Goal: Task Accomplishment & Management: Use online tool/utility

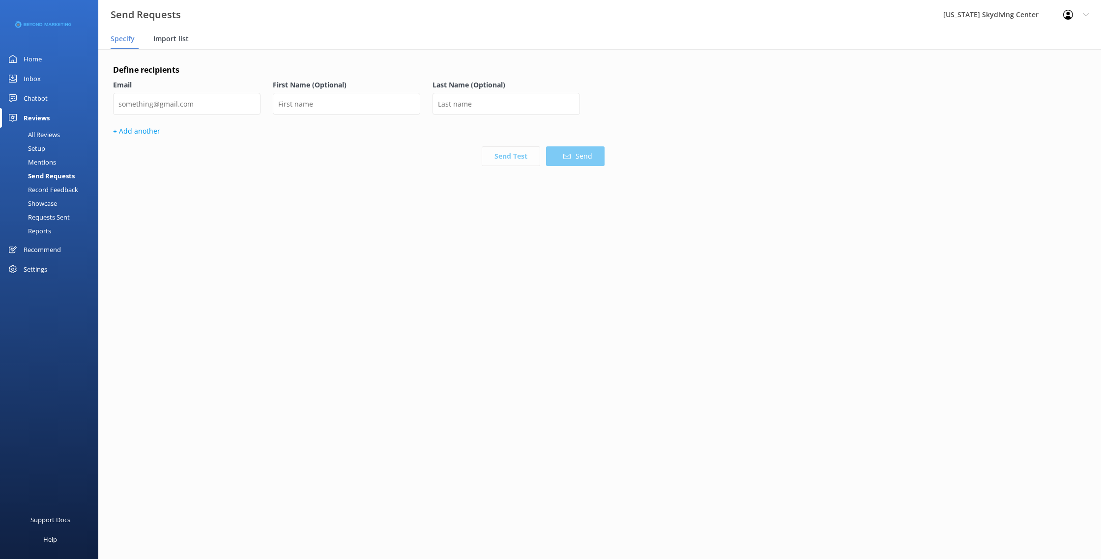
click at [172, 30] on div "Import list" at bounding box center [172, 39] width 39 height 20
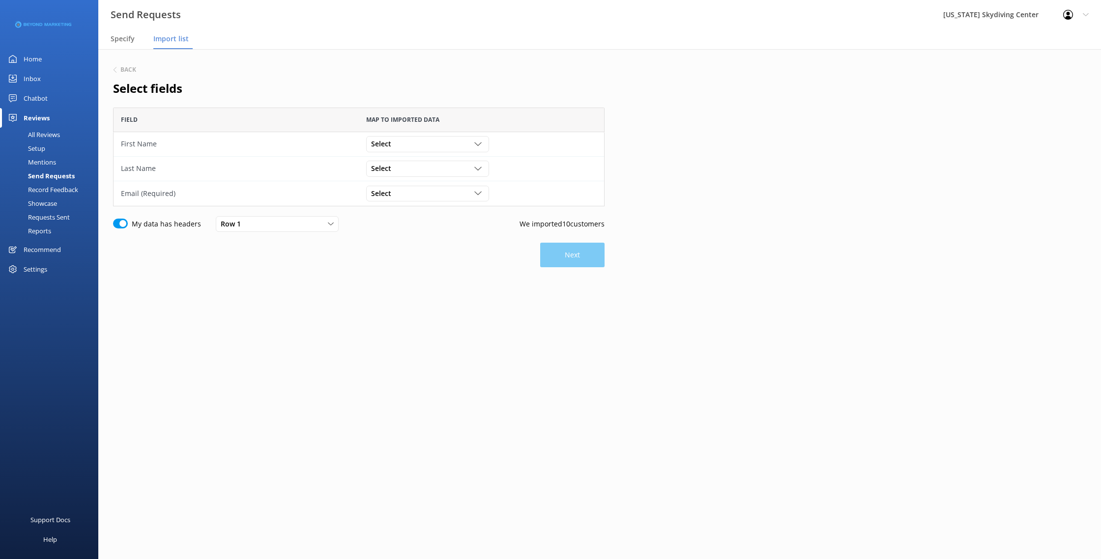
scroll to position [99, 491]
click at [412, 161] on div "Select Customer Id First Name Last Name Email Gender Age Weight Day of birth Ad…" at bounding box center [427, 169] width 123 height 16
click at [409, 149] on div "Select Customer Id First Name Last Name Email Gender Age Weight Day of birth Ad…" at bounding box center [427, 144] width 123 height 16
click at [410, 181] on link "First Name" at bounding box center [427, 184] width 121 height 20
click at [405, 171] on div "Select" at bounding box center [428, 168] width 118 height 11
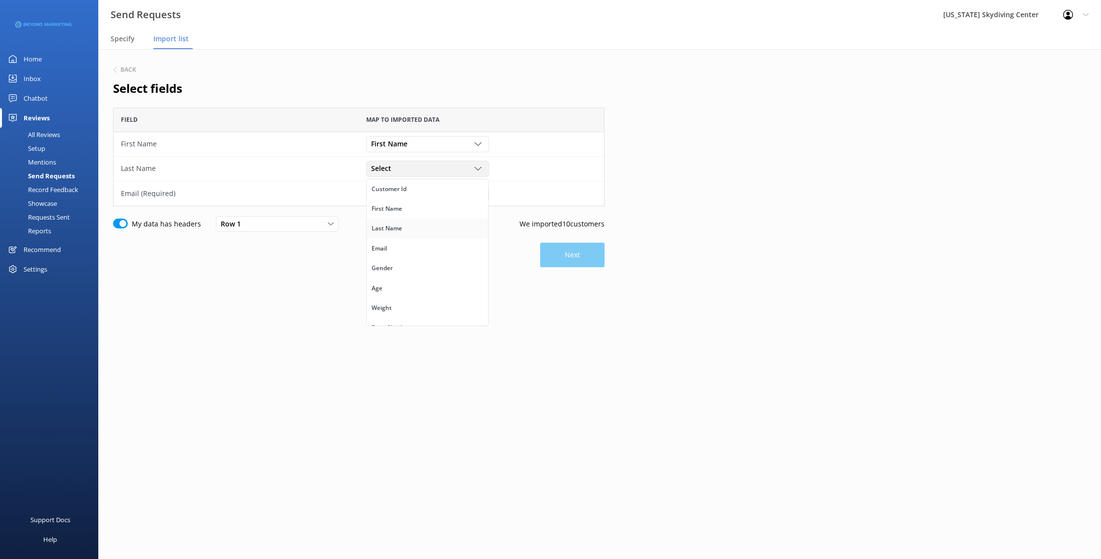
click at [409, 229] on link "Last Name" at bounding box center [427, 229] width 121 height 20
click at [405, 205] on div "Select Customer Id First Name Last Name Email Gender Age Weight Day of birth Ad…" at bounding box center [481, 193] width 245 height 25
click at [403, 194] on div "Select" at bounding box center [428, 193] width 118 height 11
click at [411, 267] on link "Email" at bounding box center [427, 273] width 121 height 20
click at [548, 262] on button "Next" at bounding box center [572, 255] width 64 height 25
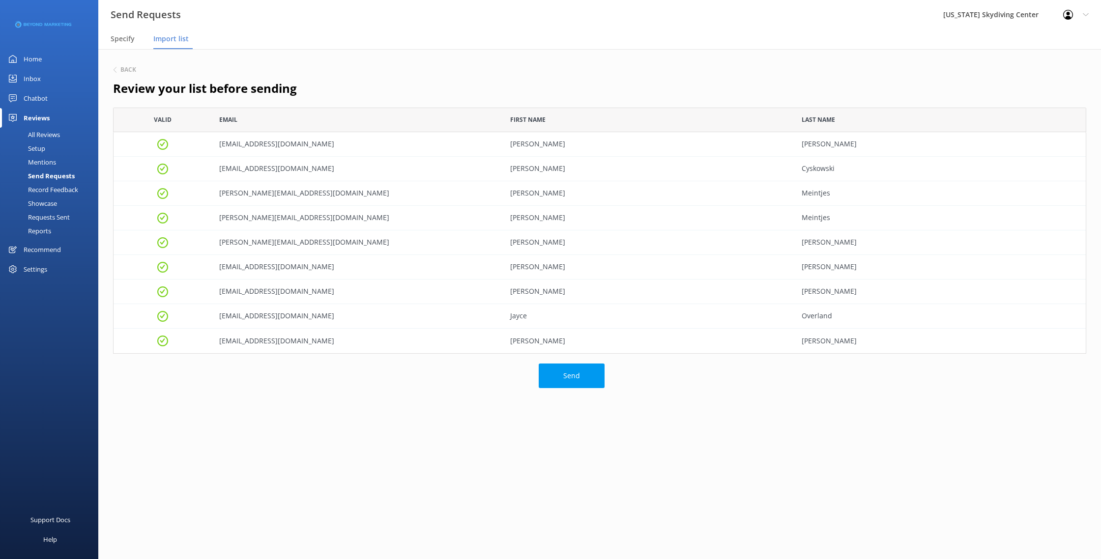
scroll to position [246, 973]
click at [537, 386] on div "Send" at bounding box center [358, 376] width 491 height 25
click at [121, 42] on span "Specify" at bounding box center [123, 39] width 24 height 10
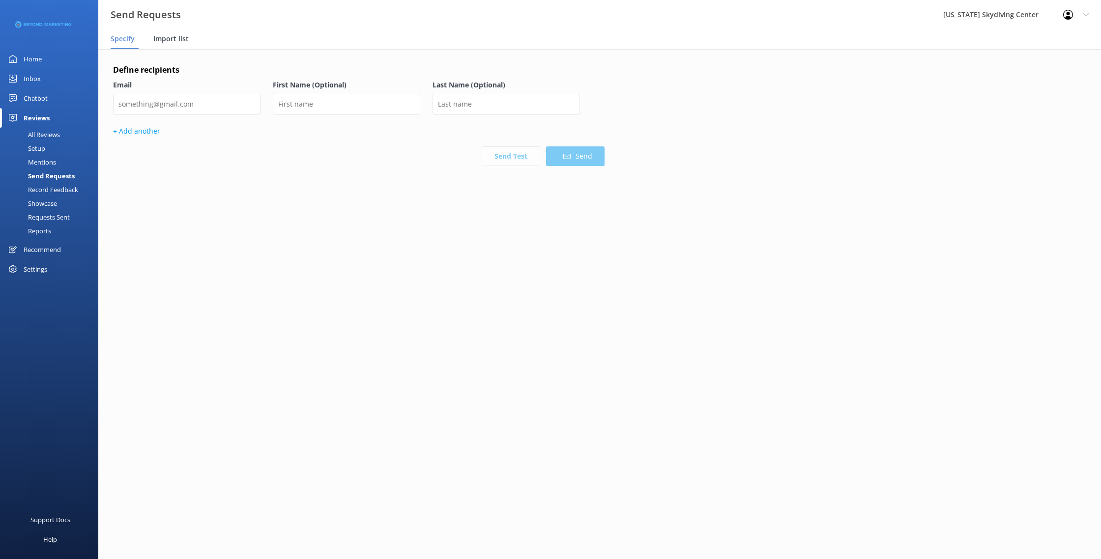
click at [161, 36] on span "Import list" at bounding box center [170, 39] width 35 height 10
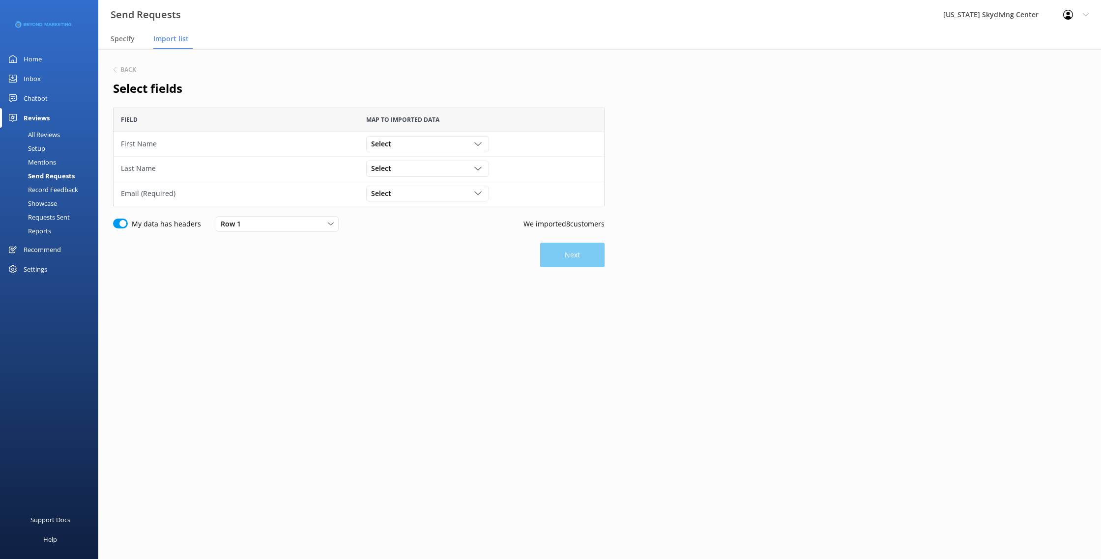
scroll to position [99, 491]
click at [419, 145] on div "Select" at bounding box center [428, 144] width 118 height 11
click at [417, 181] on link "First Name" at bounding box center [427, 184] width 121 height 20
click at [412, 172] on div "Select" at bounding box center [428, 168] width 118 height 11
click at [408, 231] on link "Last Name" at bounding box center [427, 229] width 121 height 20
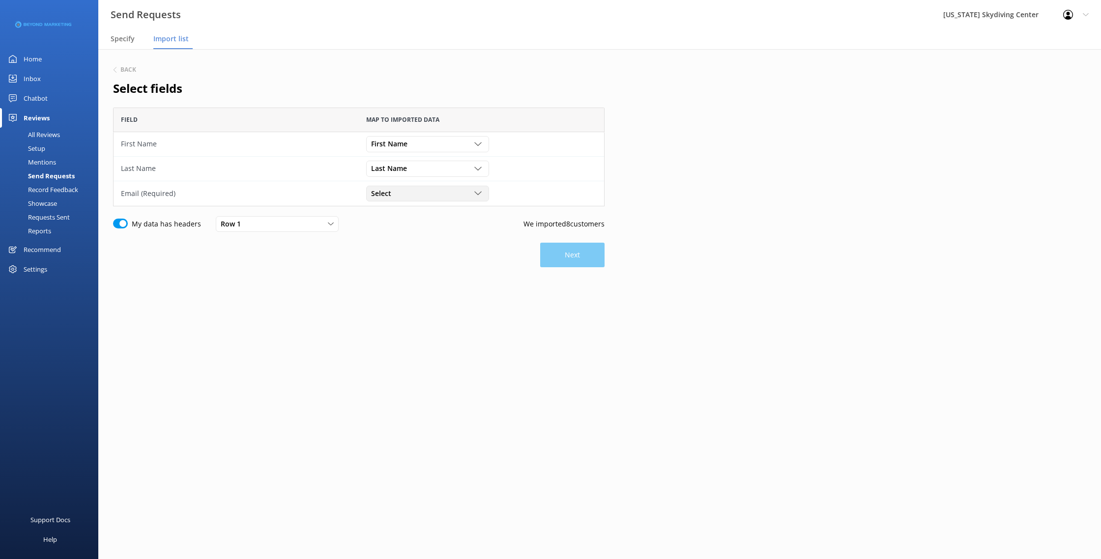
click at [383, 191] on span "Select" at bounding box center [384, 193] width 26 height 11
click at [402, 269] on link "Email" at bounding box center [427, 273] width 121 height 20
click at [577, 254] on button "Next" at bounding box center [572, 255] width 64 height 25
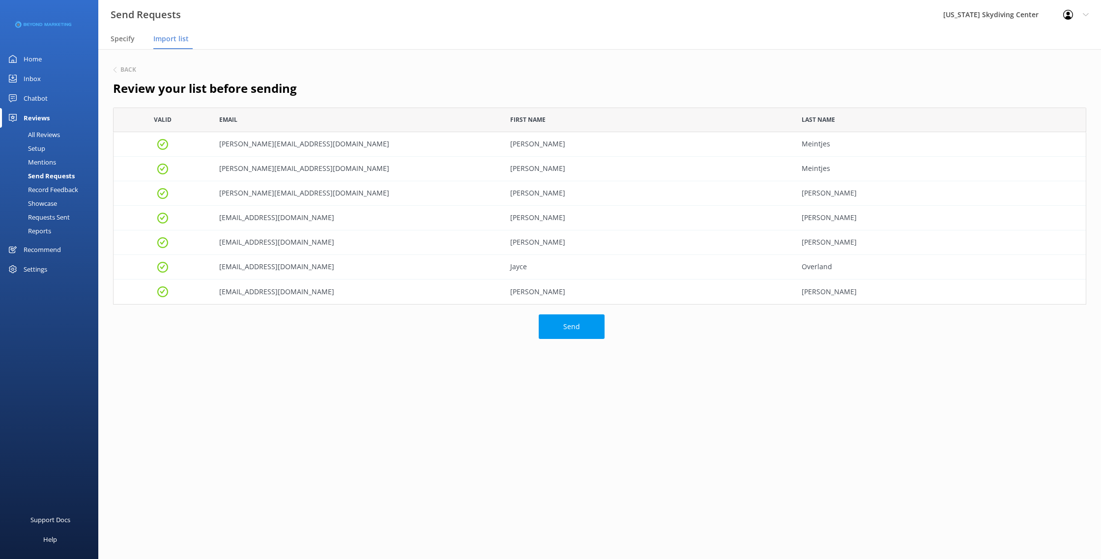
scroll to position [197, 973]
click at [576, 336] on button "Send" at bounding box center [572, 326] width 66 height 25
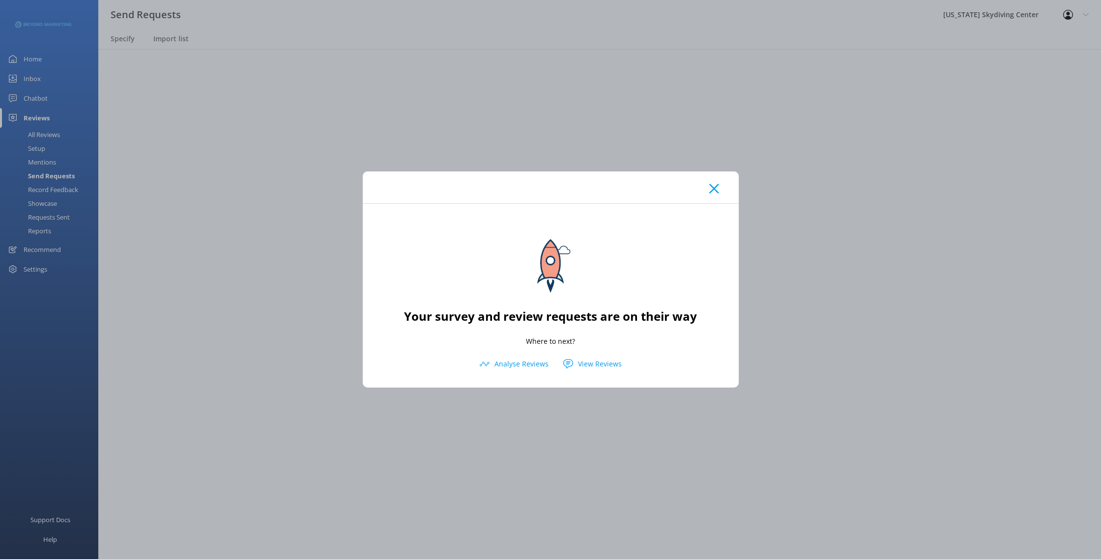
click at [715, 193] on icon at bounding box center [713, 189] width 9 height 10
